Goal: Transaction & Acquisition: Book appointment/travel/reservation

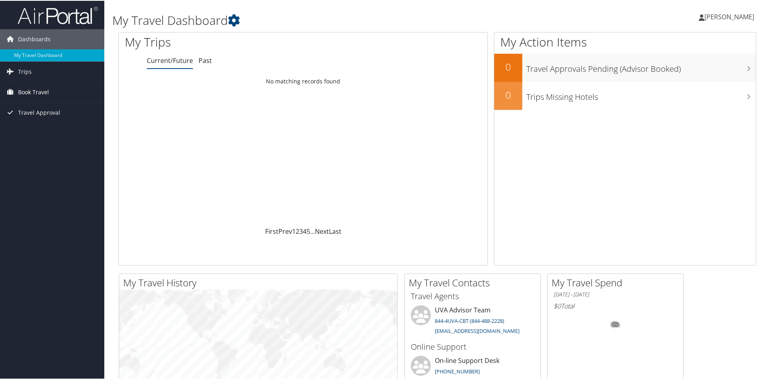
click at [42, 86] on span "Book Travel" at bounding box center [33, 91] width 31 height 20
click at [48, 127] on link "Book/Manage Online Trips" at bounding box center [52, 132] width 104 height 12
